Goal: Information Seeking & Learning: Understand process/instructions

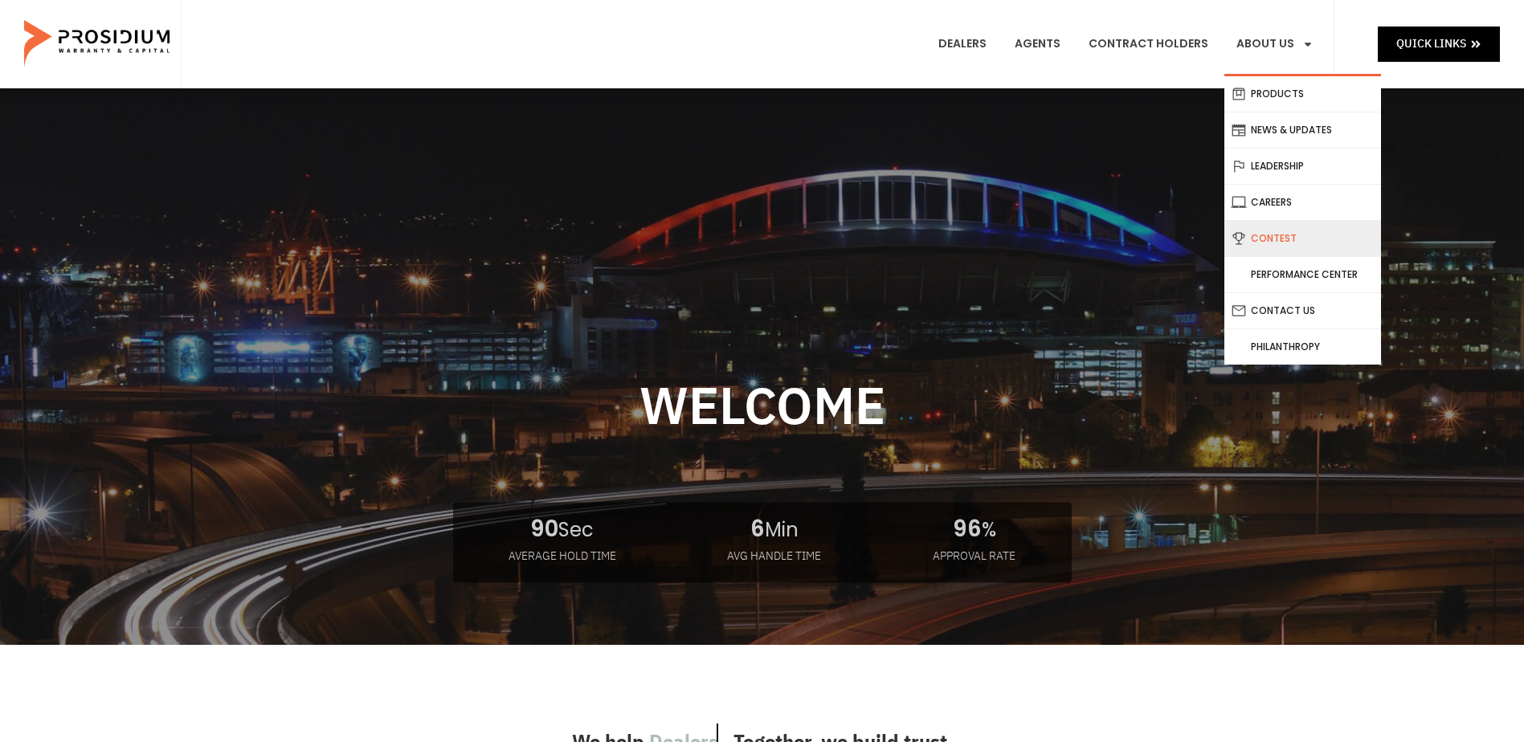
click at [1291, 237] on link "Contest" at bounding box center [1302, 238] width 157 height 35
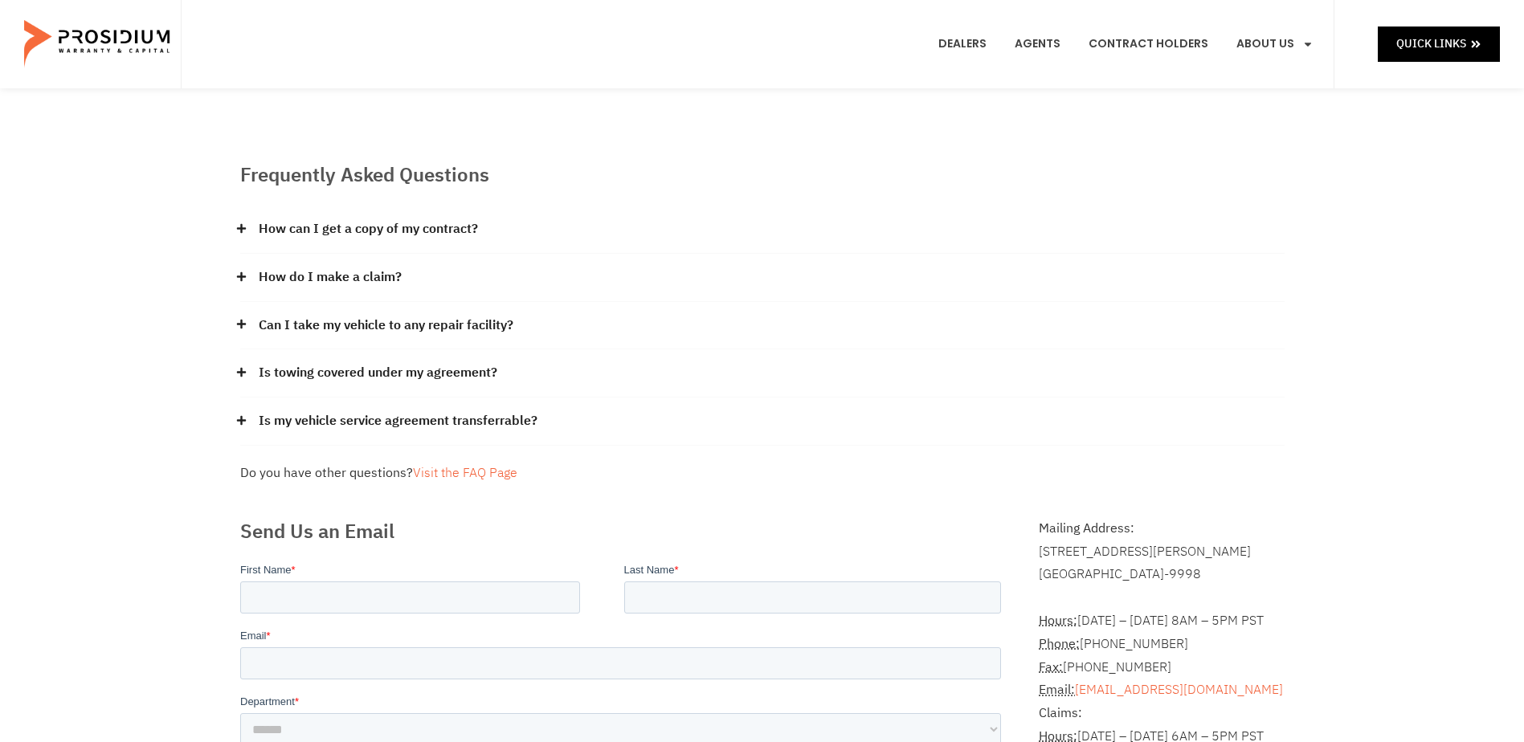
click at [370, 277] on e-page-transition at bounding box center [762, 371] width 1524 height 742
click at [370, 277] on link "How do I make a claim?" at bounding box center [330, 277] width 143 height 23
